Goal: Transaction & Acquisition: Purchase product/service

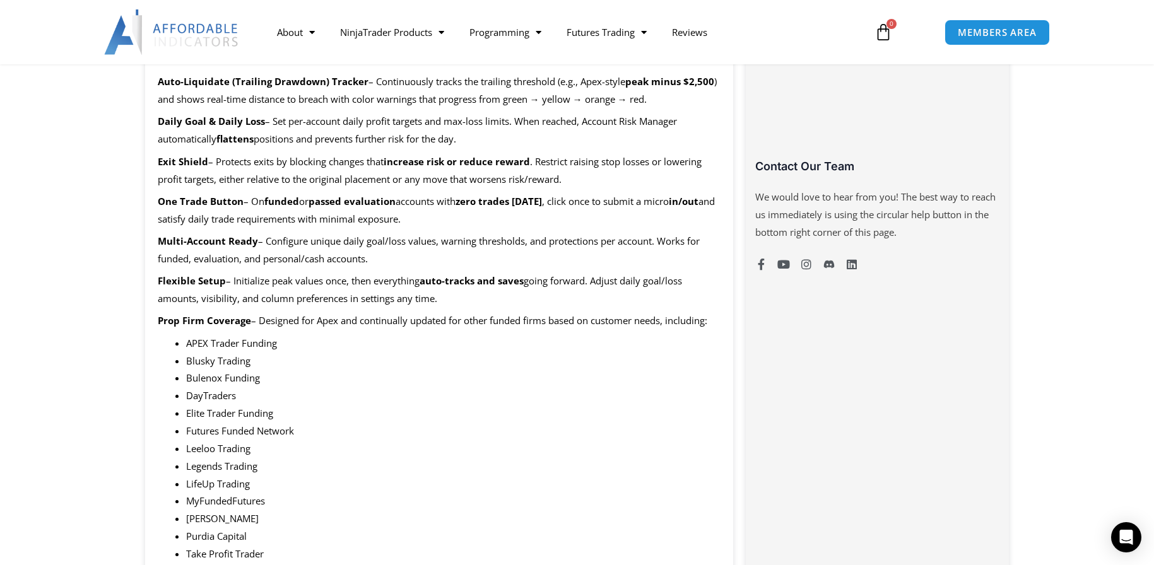
scroll to position [757, 0]
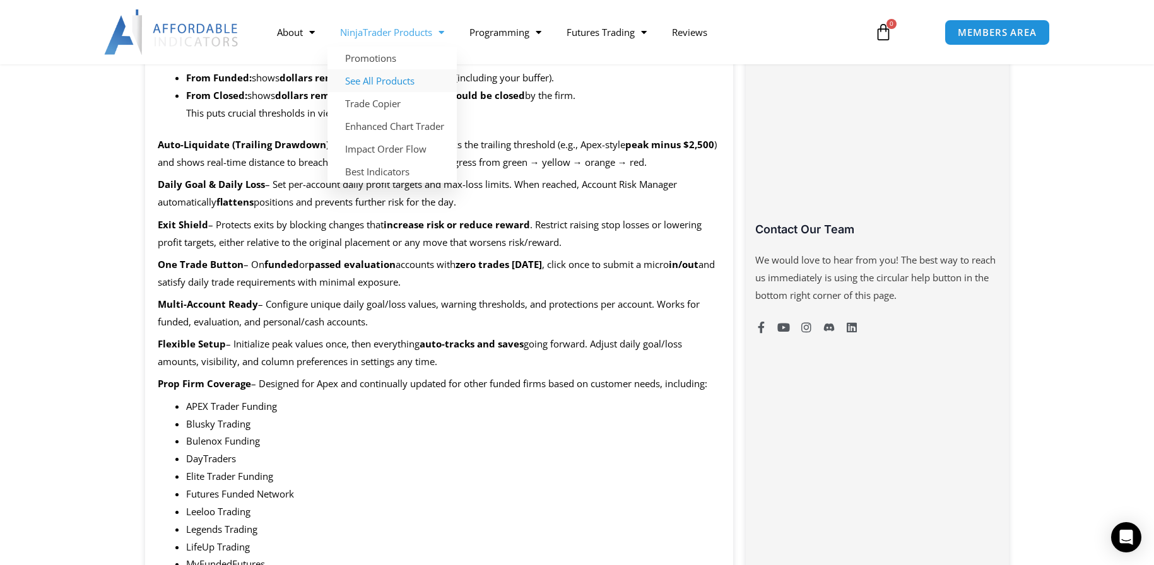
click at [384, 76] on link "See All Products" at bounding box center [392, 80] width 129 height 23
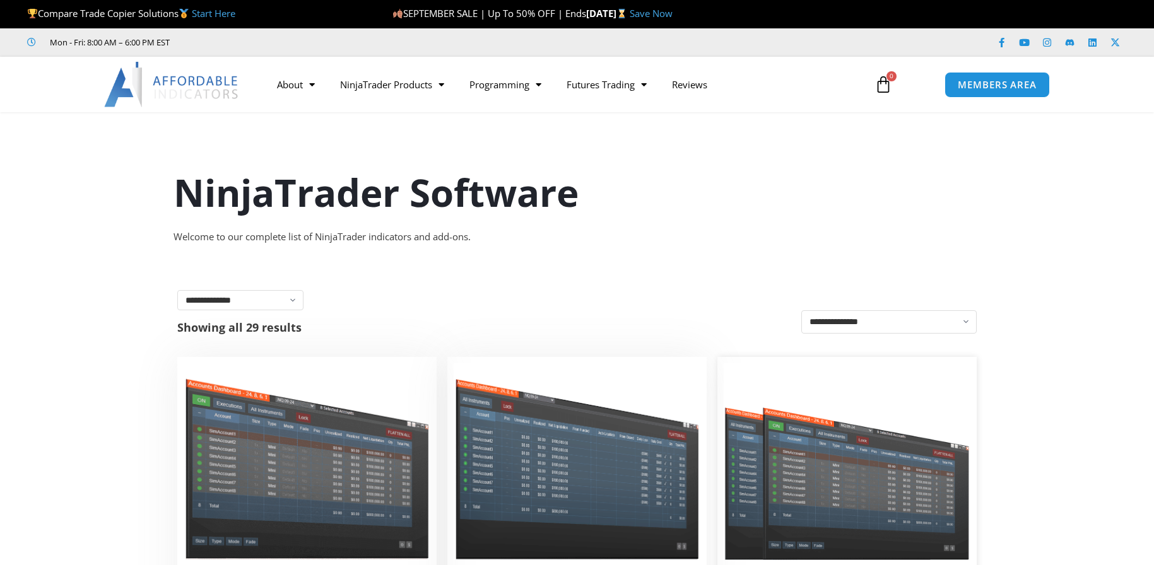
scroll to position [189, 0]
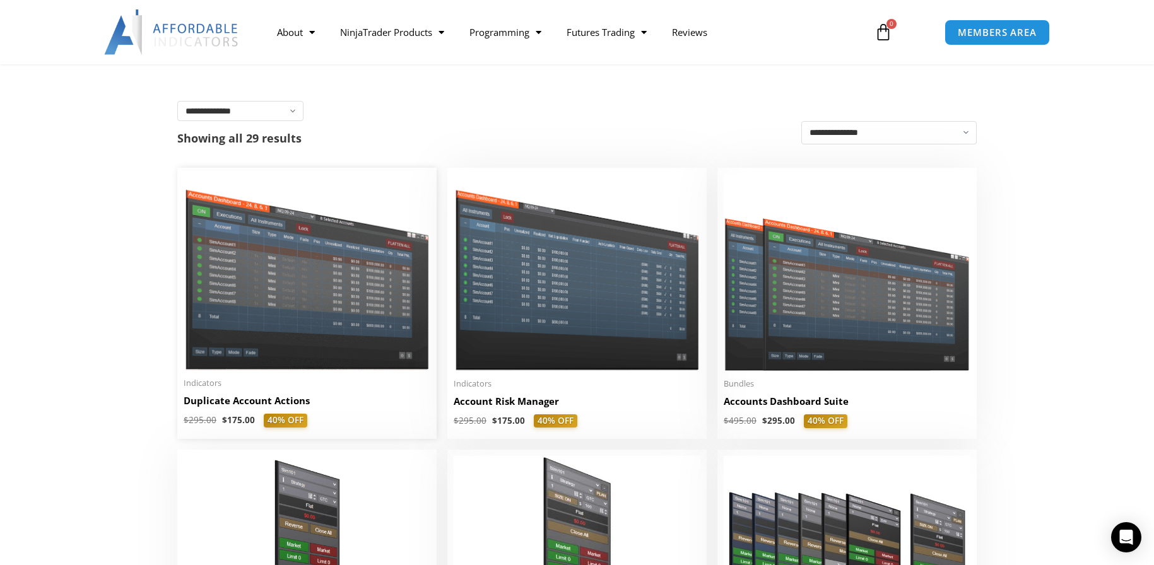
click at [329, 300] on img at bounding box center [307, 272] width 247 height 196
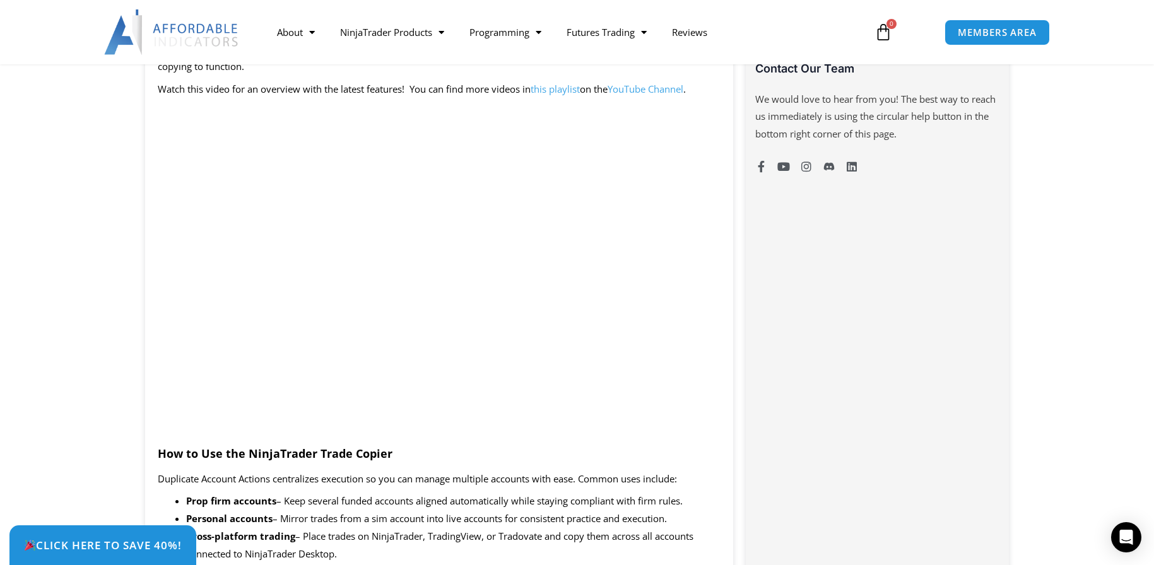
scroll to position [1010, 0]
